Goal: Information Seeking & Learning: Learn about a topic

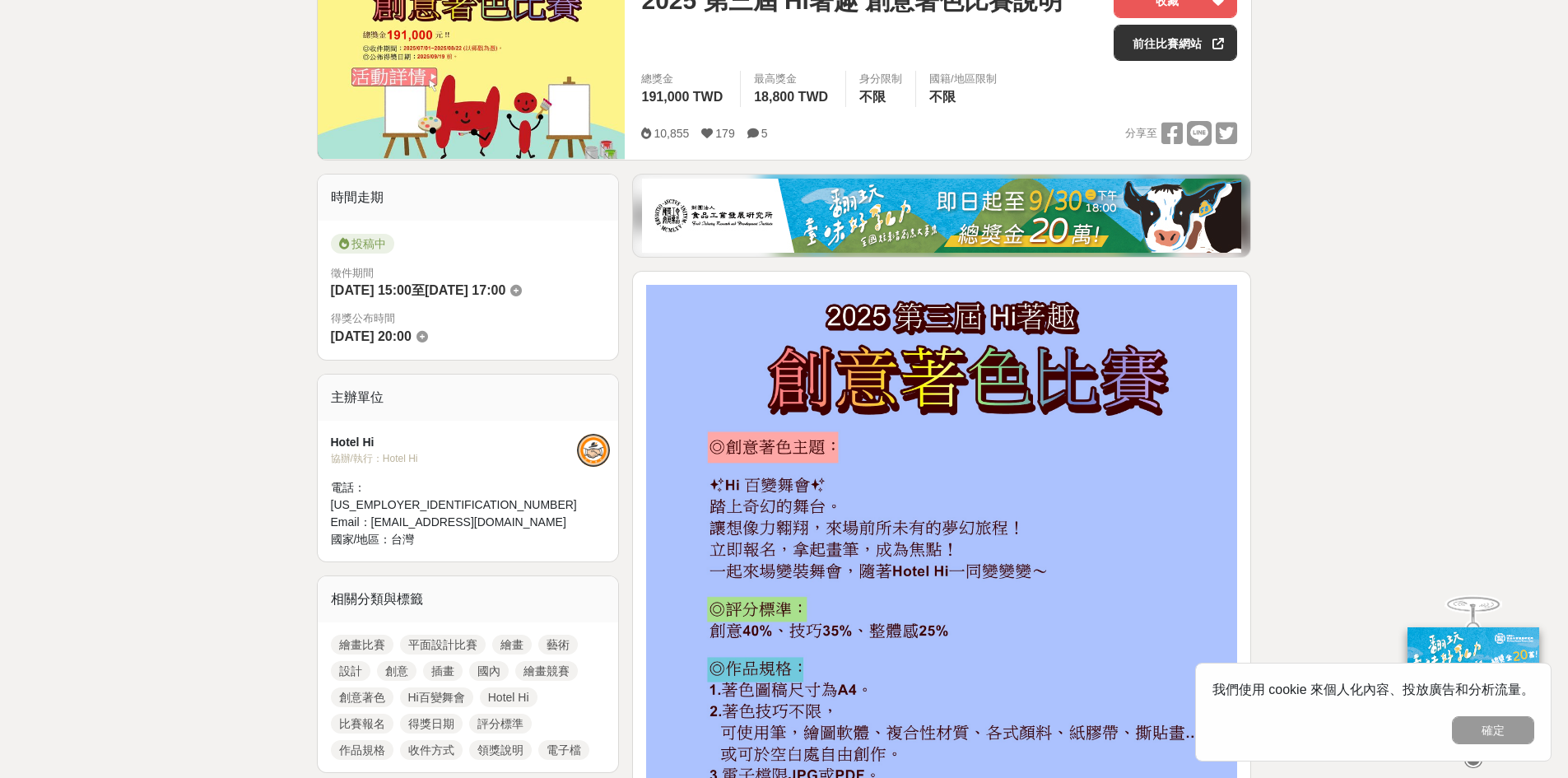
scroll to position [577, 0]
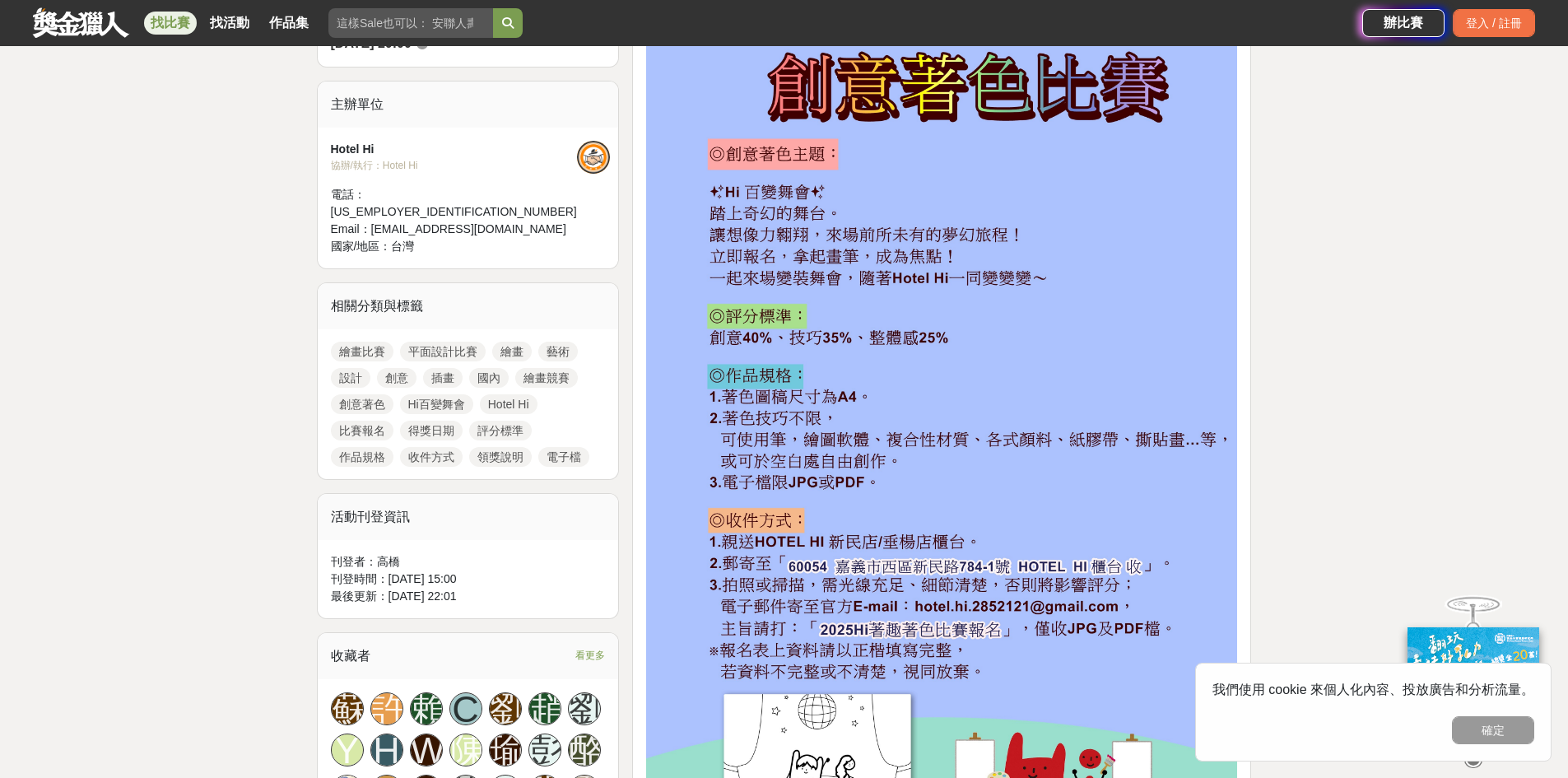
drag, startPoint x: 1488, startPoint y: 734, endPoint x: 1407, endPoint y: 685, distance: 94.7
click at [1488, 734] on button "確定" at bounding box center [1493, 730] width 82 height 28
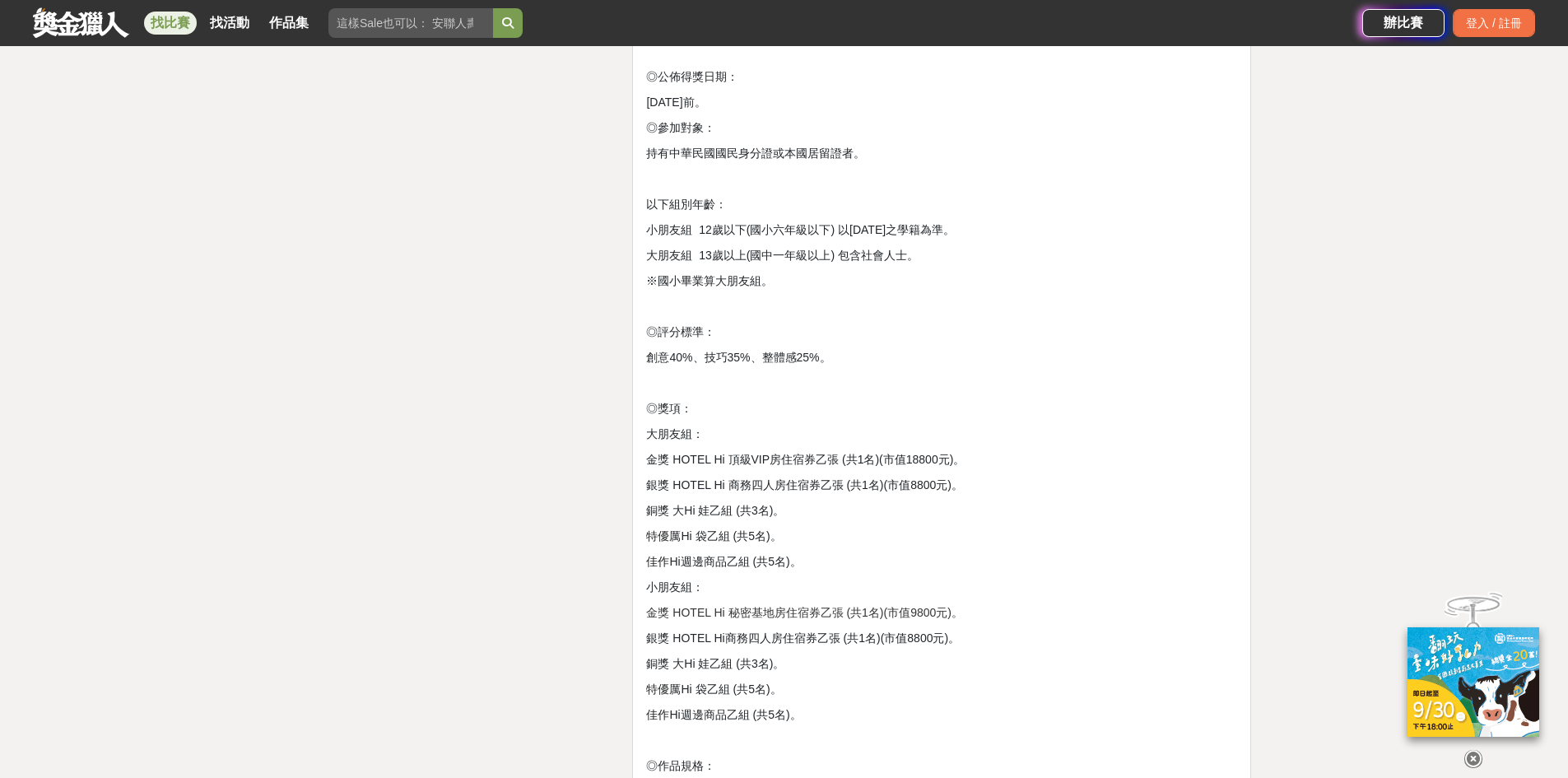
scroll to position [2635, 0]
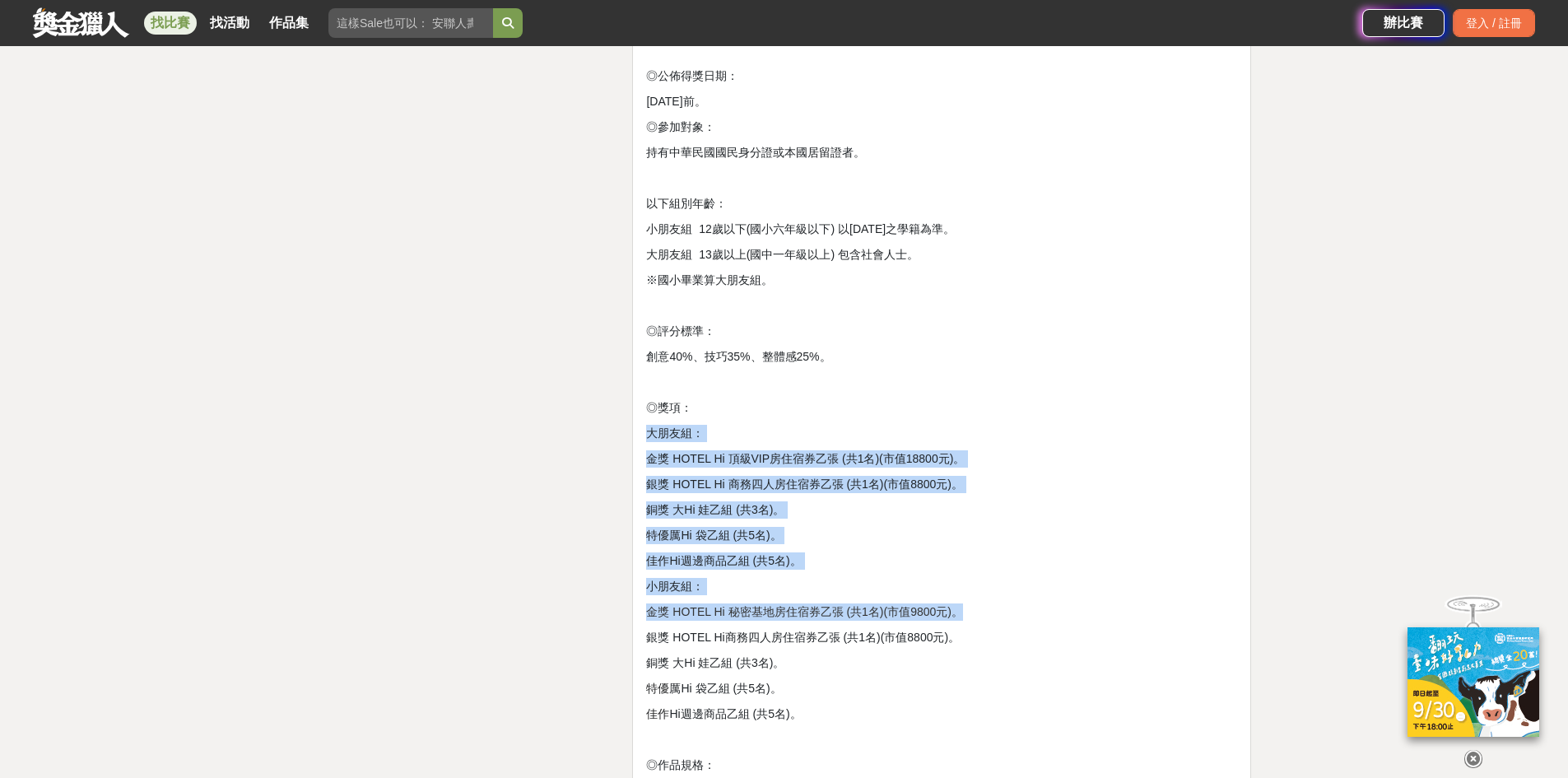
drag, startPoint x: 650, startPoint y: 435, endPoint x: 984, endPoint y: 598, distance: 371.7
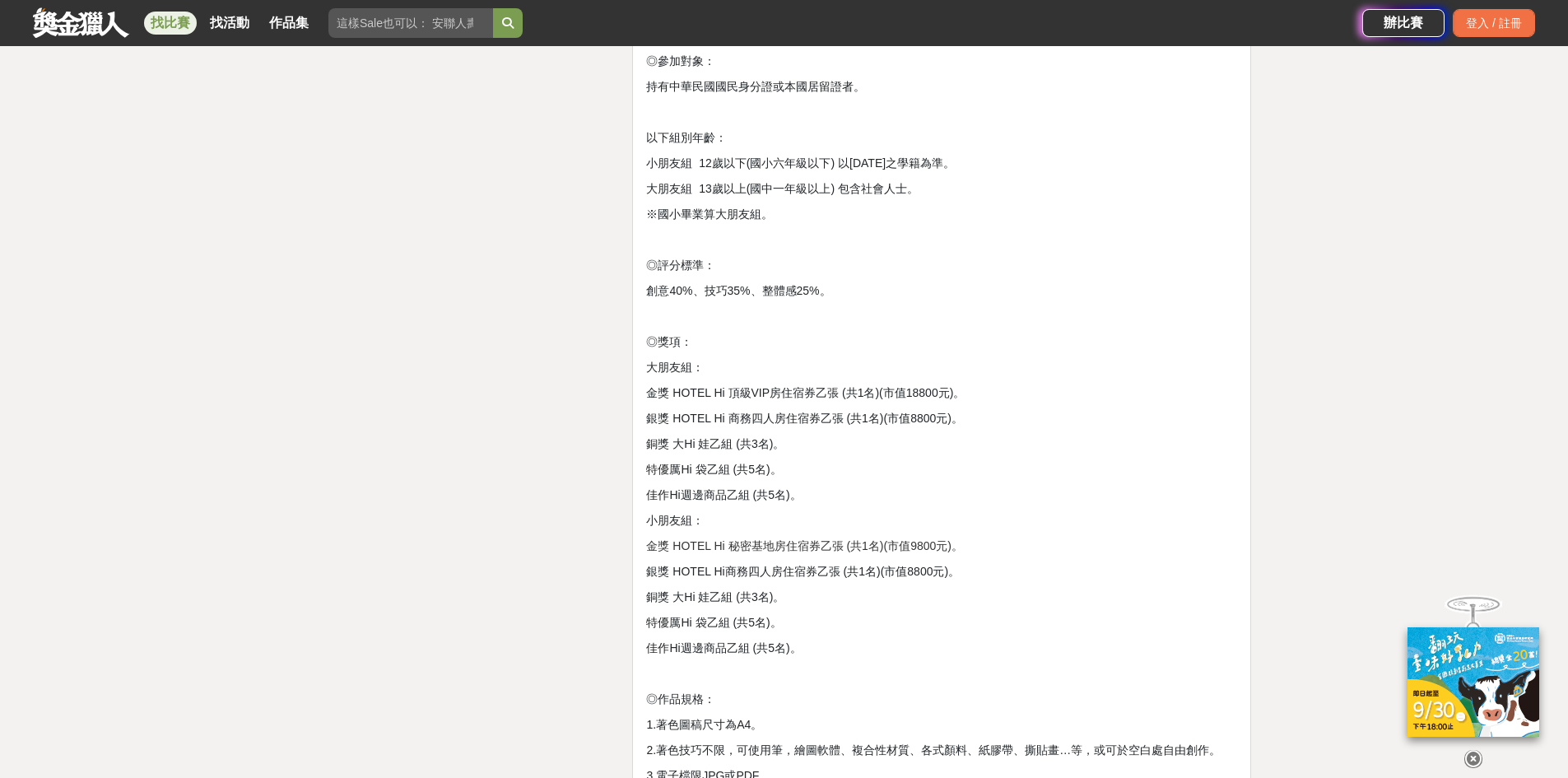
scroll to position [2965, 0]
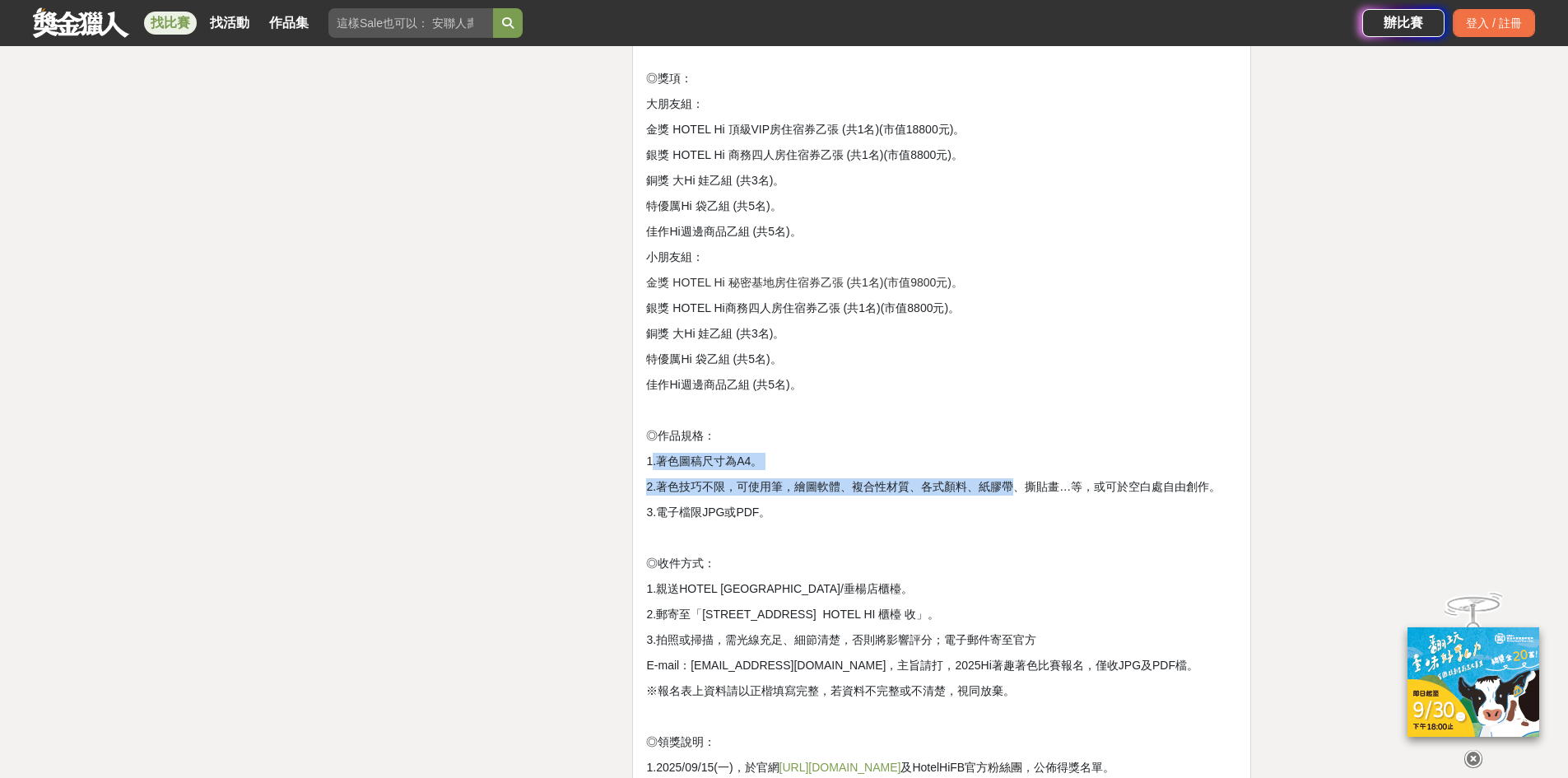
drag, startPoint x: 652, startPoint y: 461, endPoint x: 1016, endPoint y: 487, distance: 364.9
click at [801, 532] on p at bounding box center [942, 538] width 591 height 17
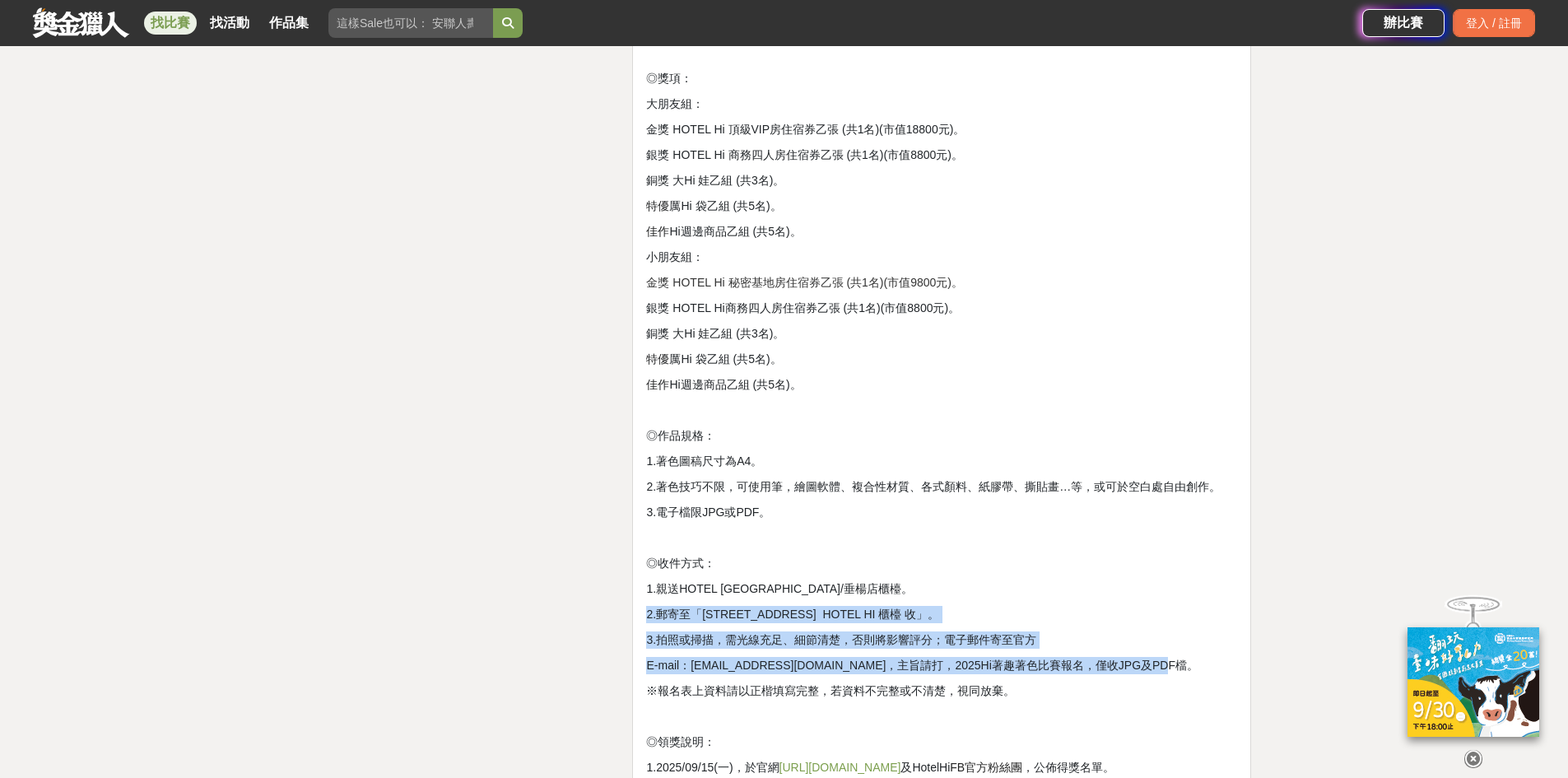
drag, startPoint x: 649, startPoint y: 615, endPoint x: 1136, endPoint y: 671, distance: 490.2
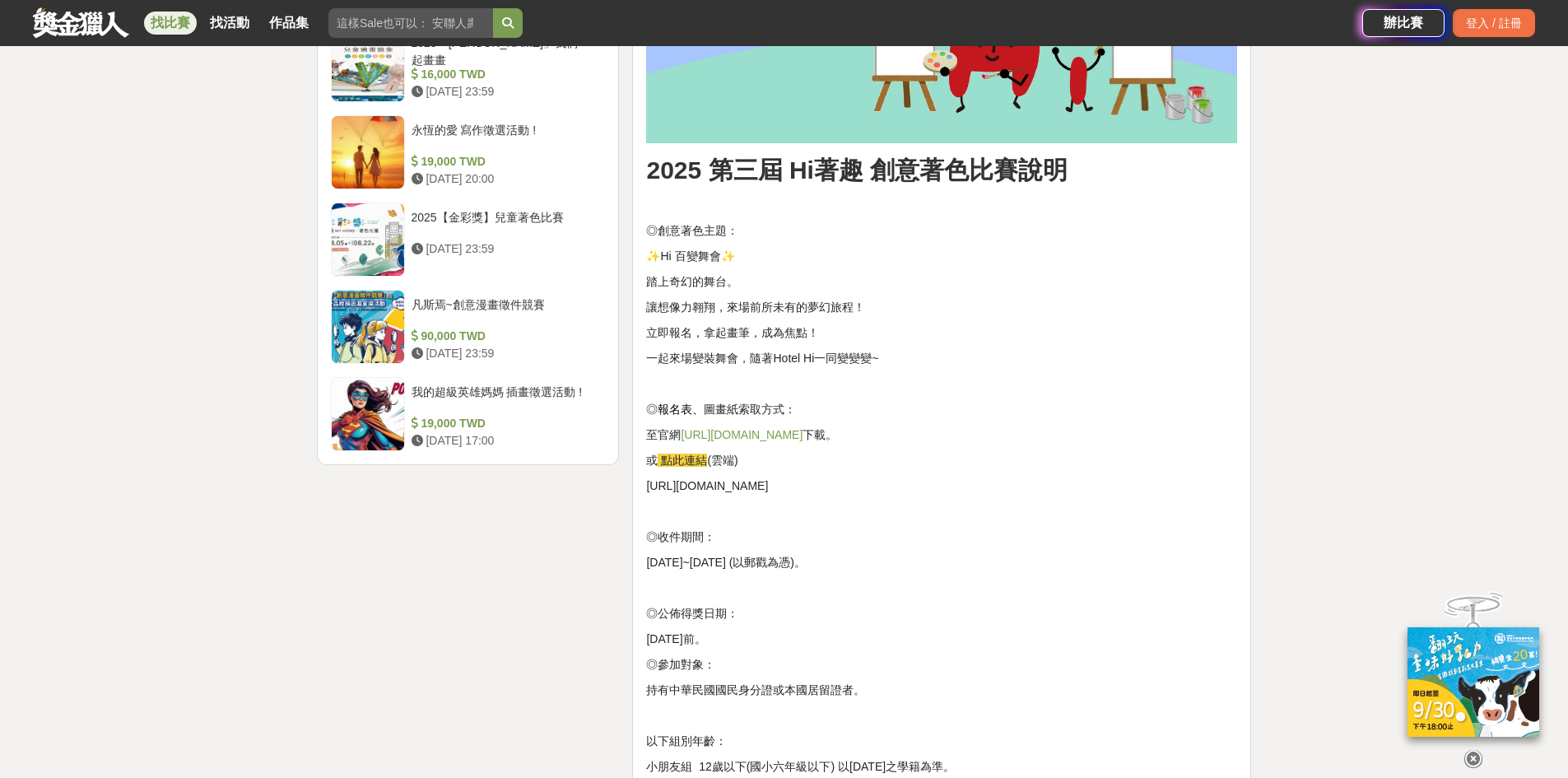
scroll to position [2059, 0]
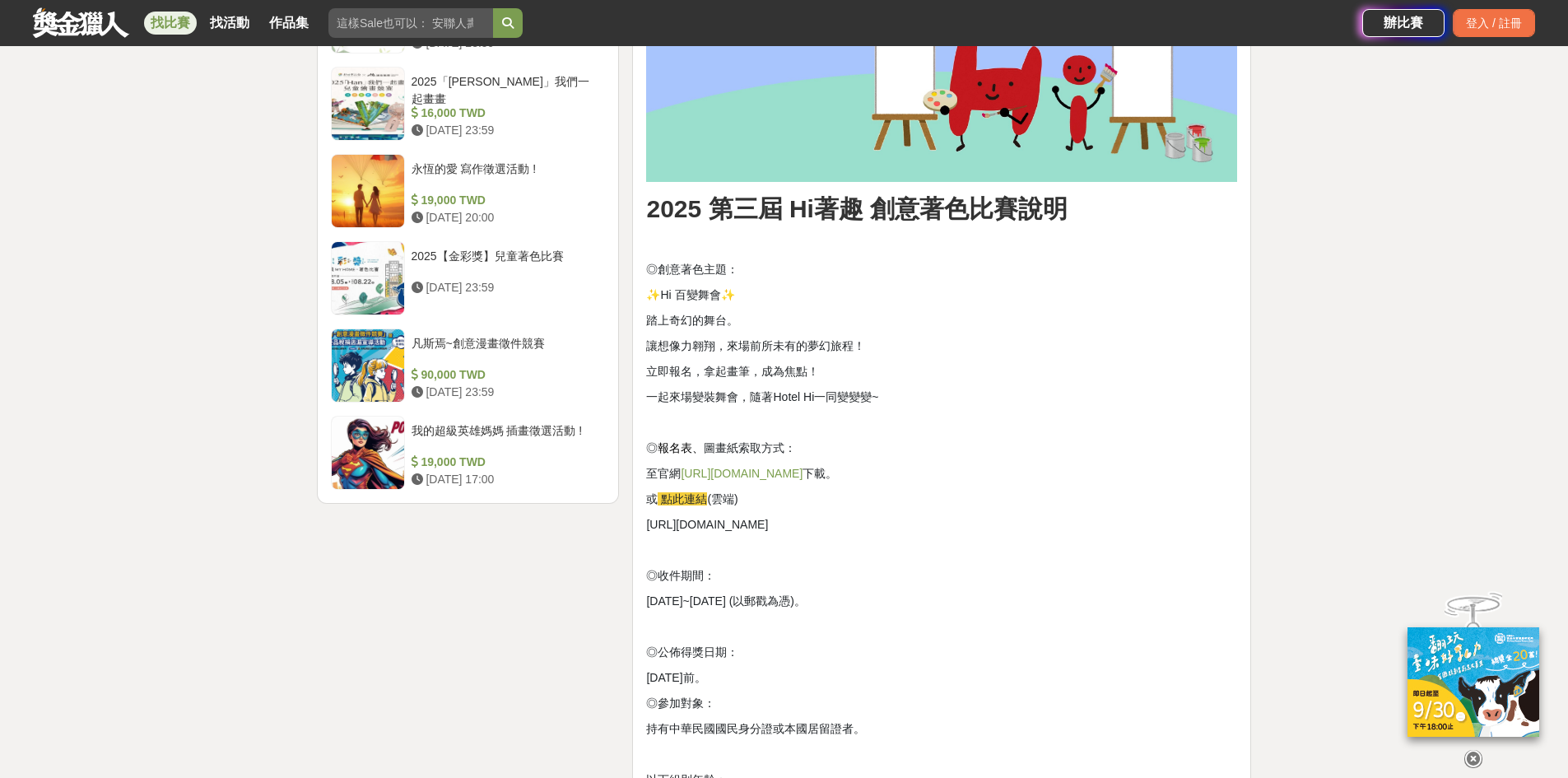
click at [774, 473] on link "[URL][DOMAIN_NAME]" at bounding box center [742, 474] width 122 height 14
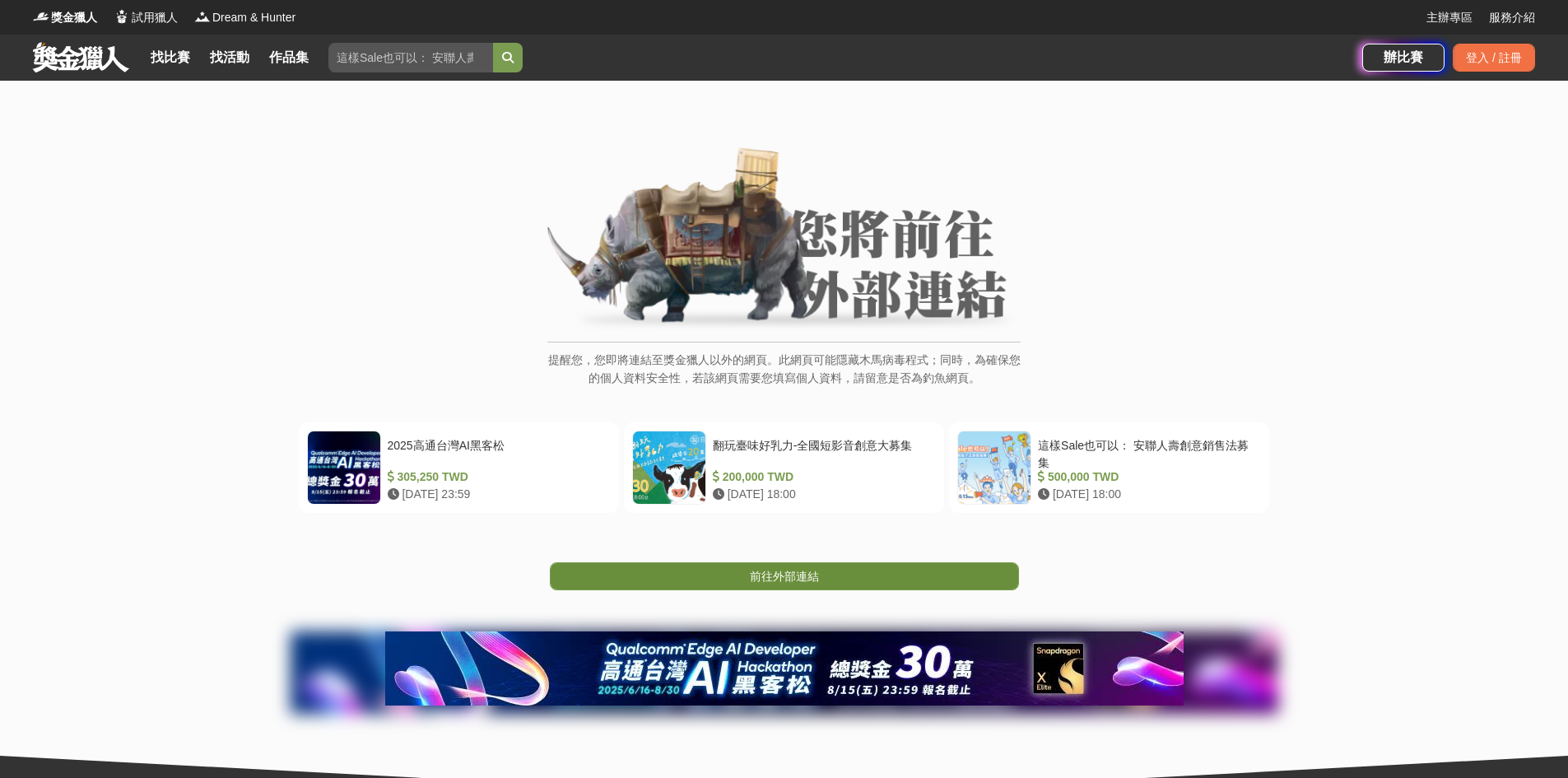
click at [809, 576] on span "前往外部連結" at bounding box center [784, 577] width 69 height 14
